Goal: Task Accomplishment & Management: Use online tool/utility

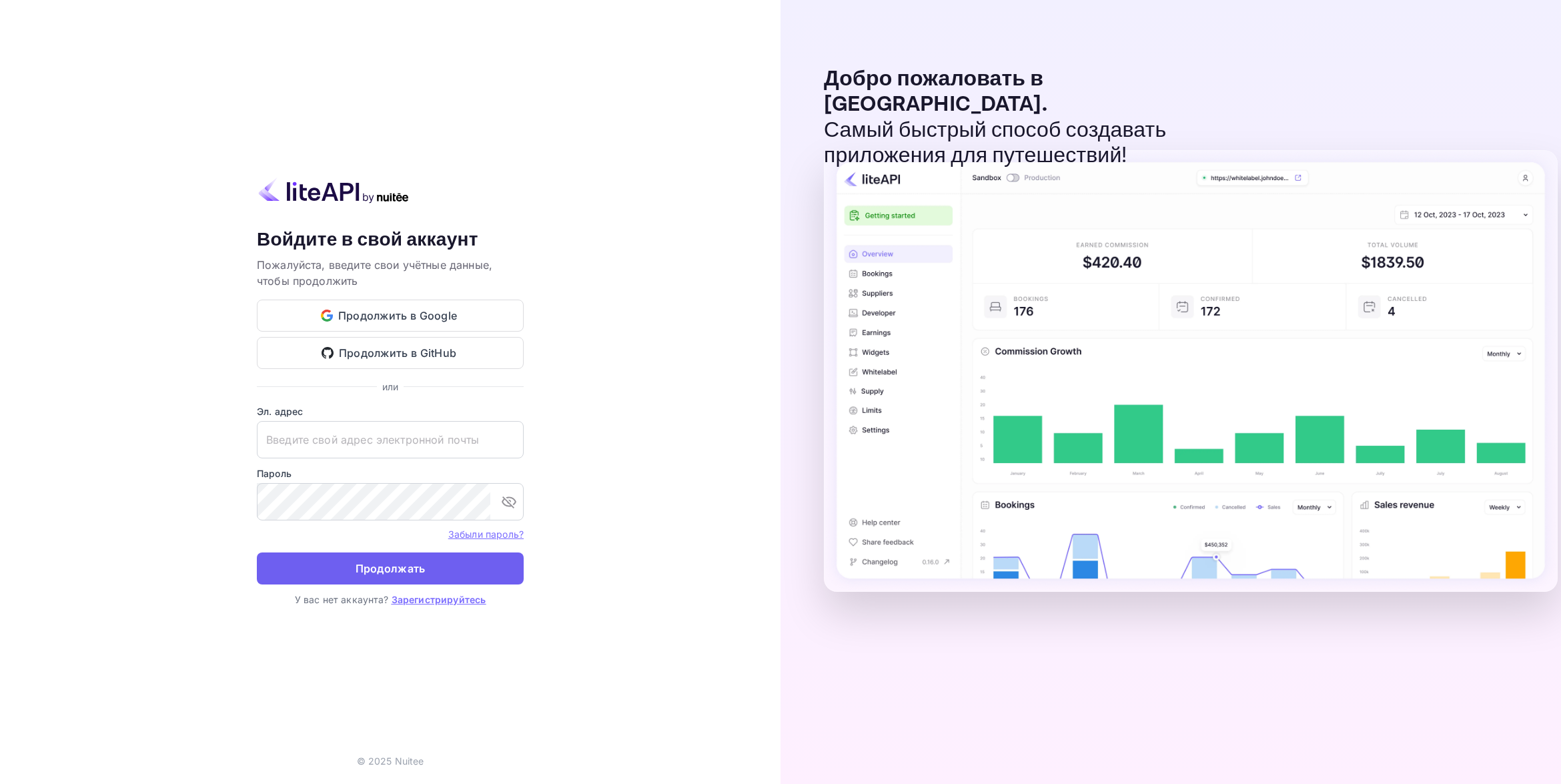
type input "[EMAIL_ADDRESS][DOMAIN_NAME]"
drag, startPoint x: 419, startPoint y: 567, endPoint x: 447, endPoint y: 568, distance: 28.0
click at [419, 567] on button "Продолжать" at bounding box center [390, 568] width 267 height 32
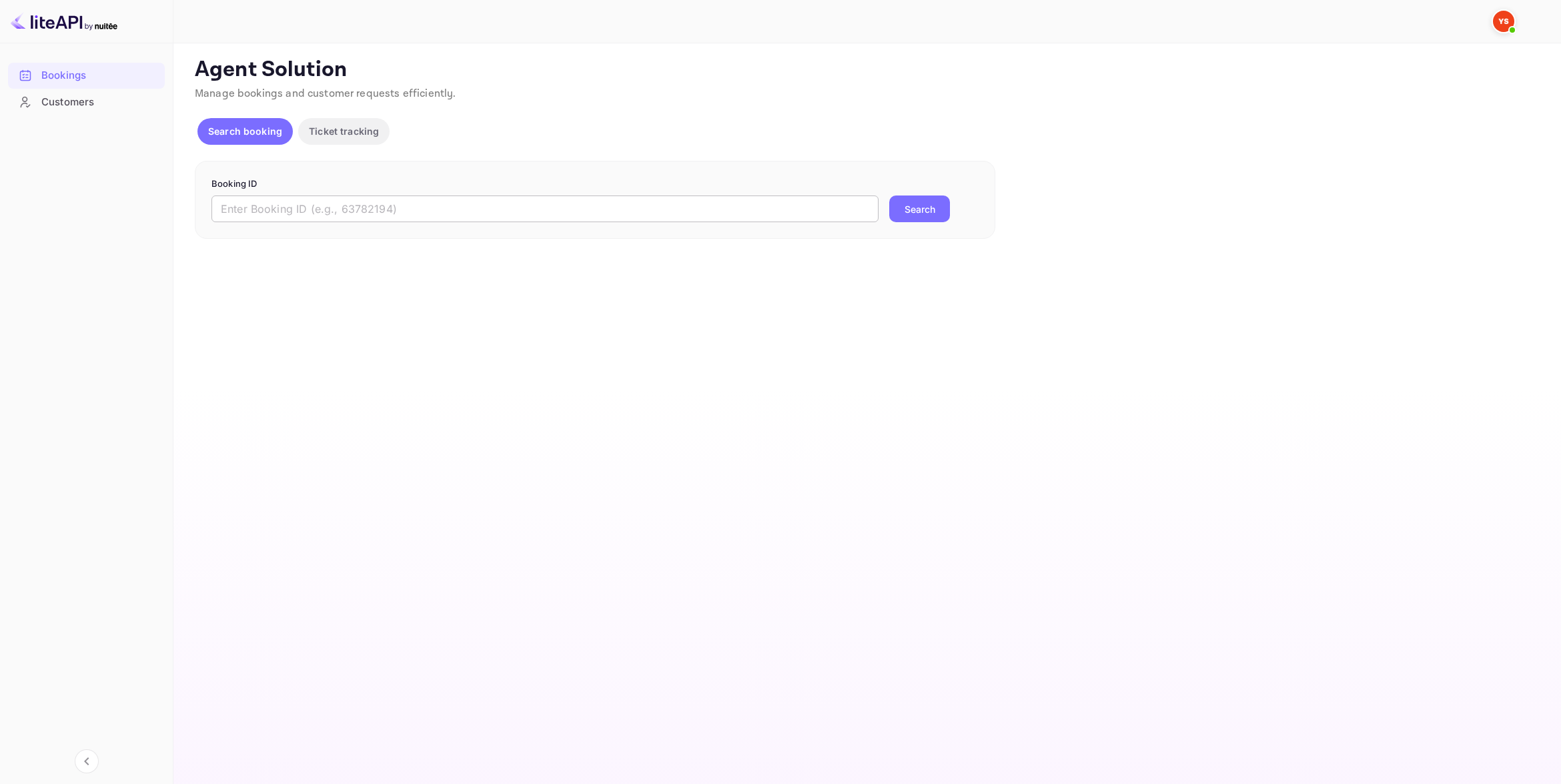
click at [385, 208] on input "text" at bounding box center [545, 209] width 667 height 27
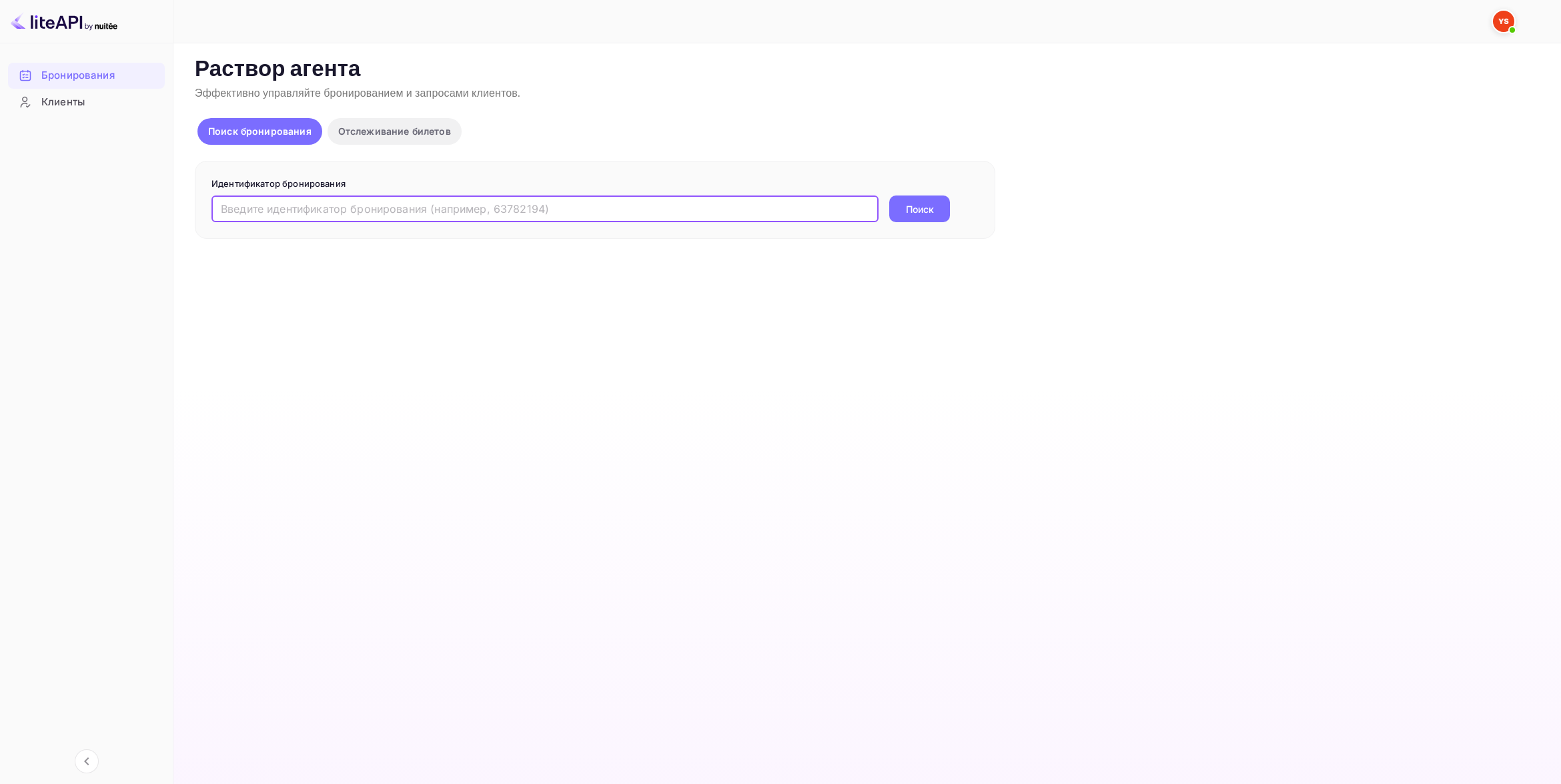
paste input "9387422"
type input "9387422"
click at [933, 209] on button "Поиск" at bounding box center [920, 209] width 61 height 27
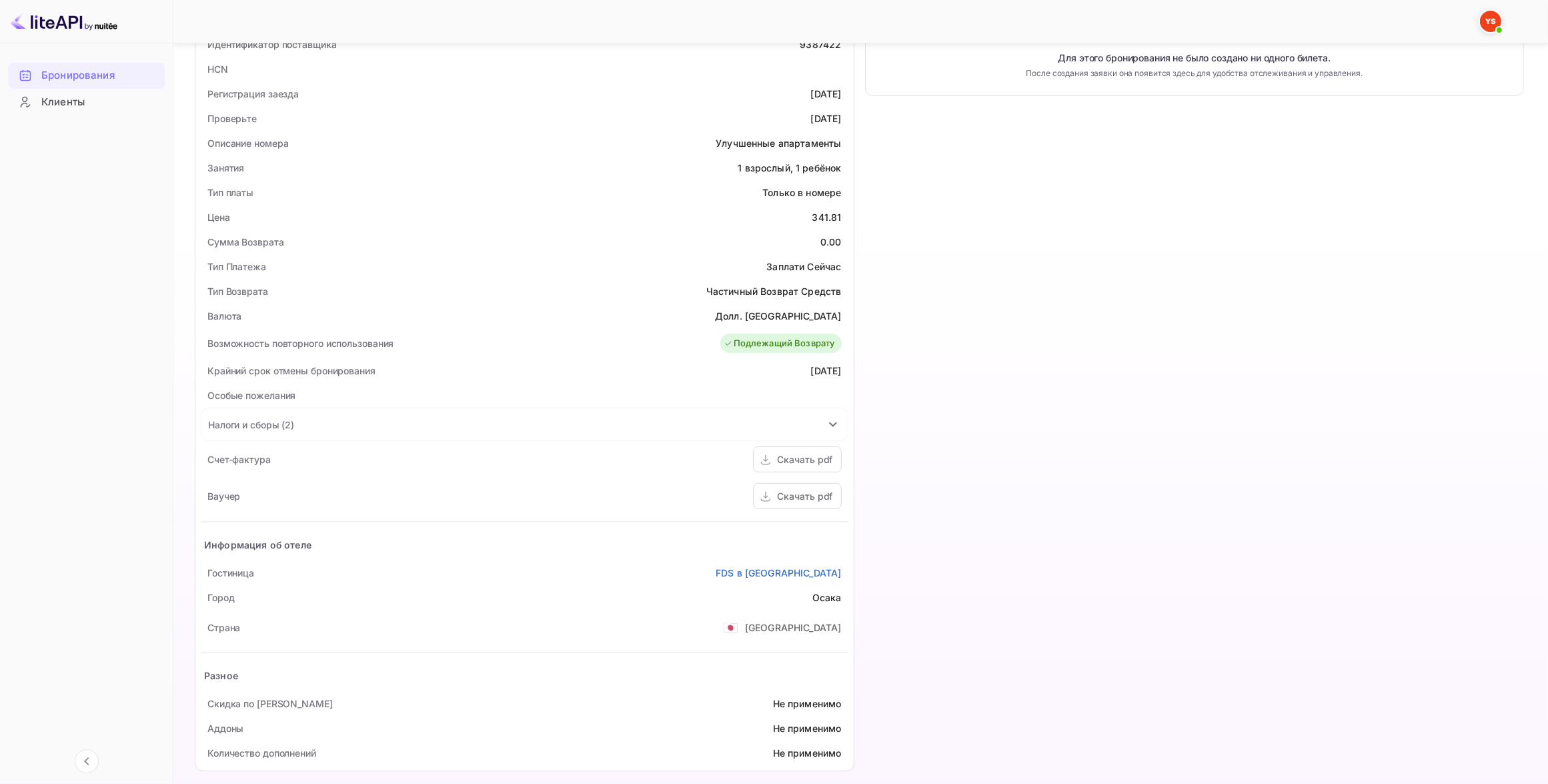
scroll to position [325, 0]
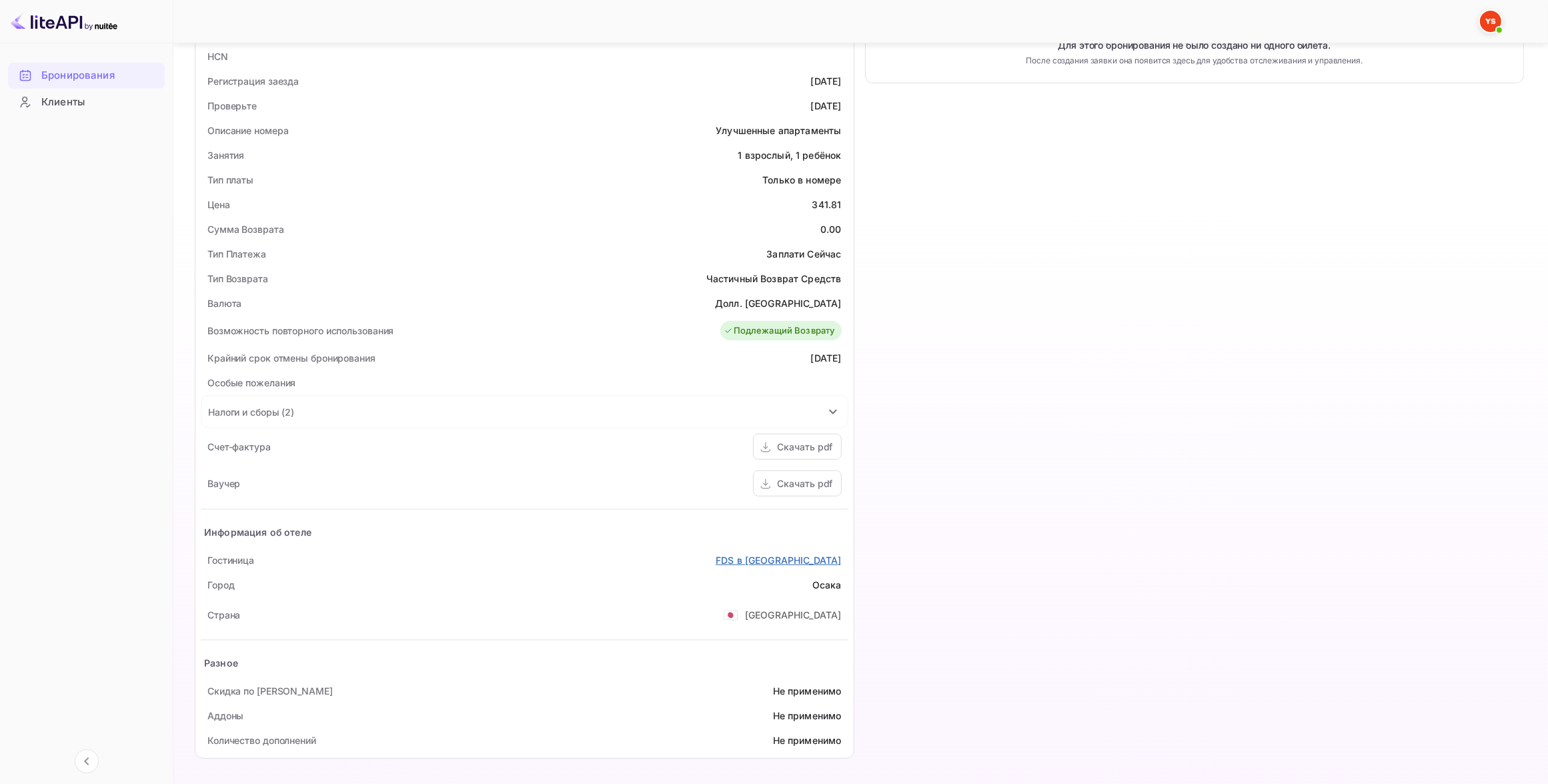
click at [802, 564] on link "FDS в [GEOGRAPHIC_DATA]" at bounding box center [778, 560] width 125 height 14
click at [799, 484] on div "Скачать pdf" at bounding box center [804, 483] width 55 height 14
